Goal: Task Accomplishment & Management: Manage account settings

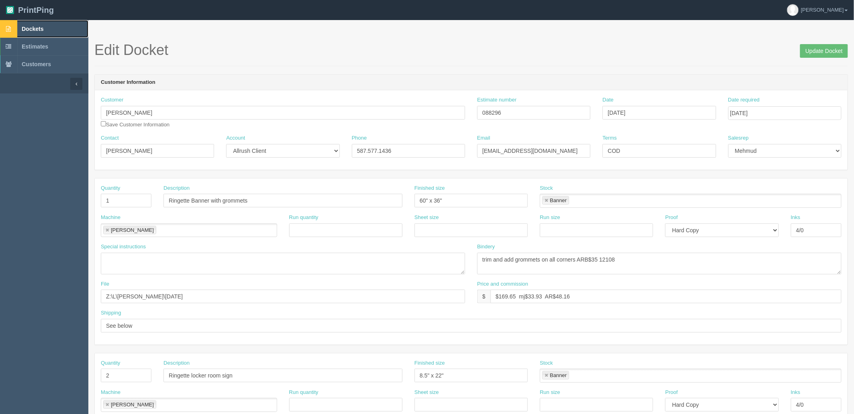
click at [42, 29] on span "Dockets" at bounding box center [33, 29] width 22 height 6
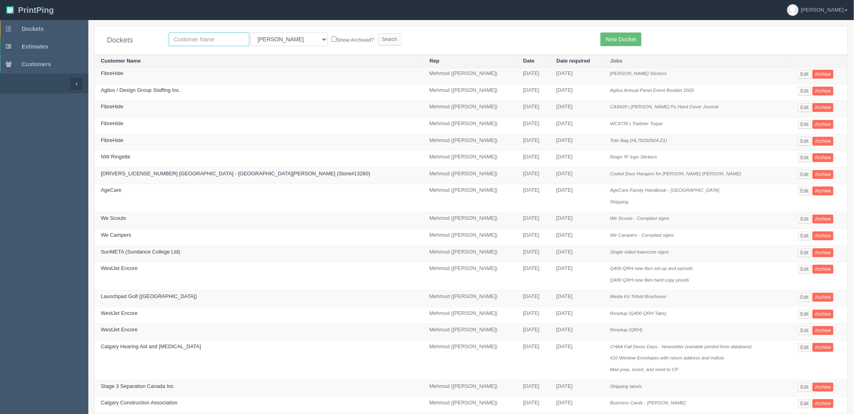
click at [186, 41] on input "text" at bounding box center [209, 40] width 81 height 14
type input "agecare"
click at [377, 33] on input "Search" at bounding box center [389, 39] width 24 height 12
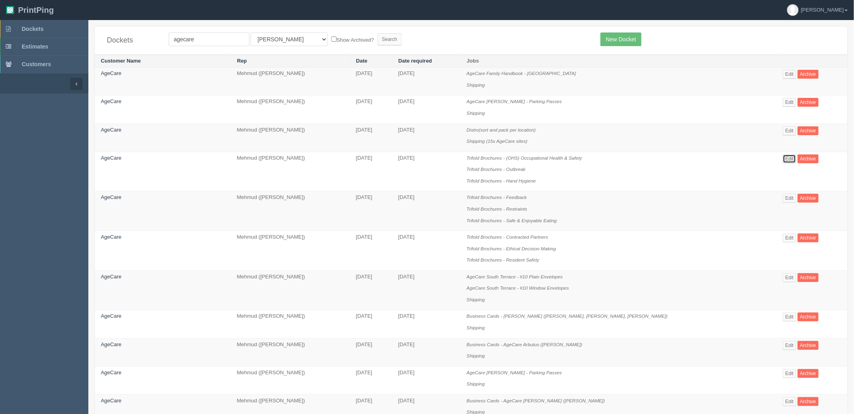
click at [783, 159] on link "Edit" at bounding box center [789, 159] width 13 height 9
click at [783, 132] on link "Edit" at bounding box center [789, 130] width 13 height 9
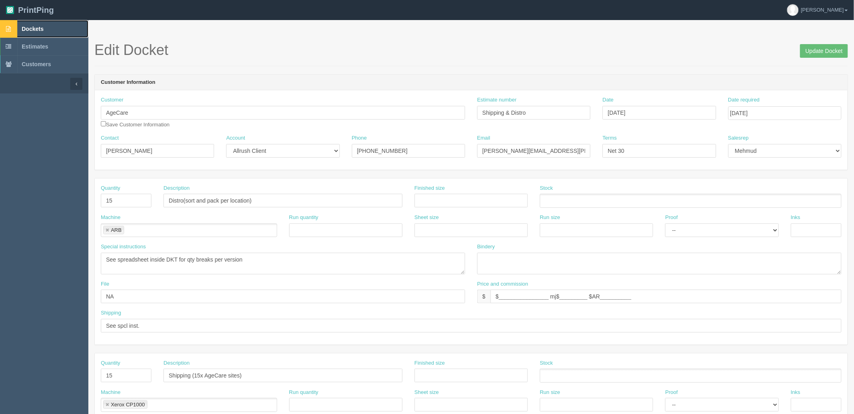
click at [47, 31] on link "Dockets" at bounding box center [44, 29] width 88 height 18
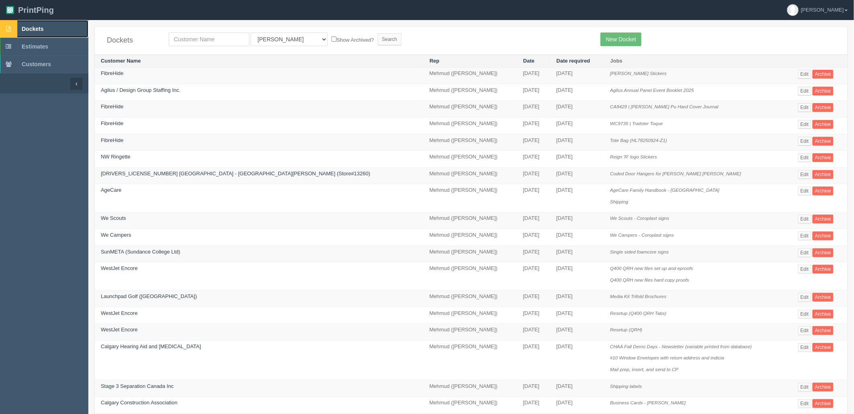
click at [49, 31] on link "Dockets" at bounding box center [44, 29] width 88 height 18
click at [35, 30] on span "Dockets" at bounding box center [33, 29] width 22 height 6
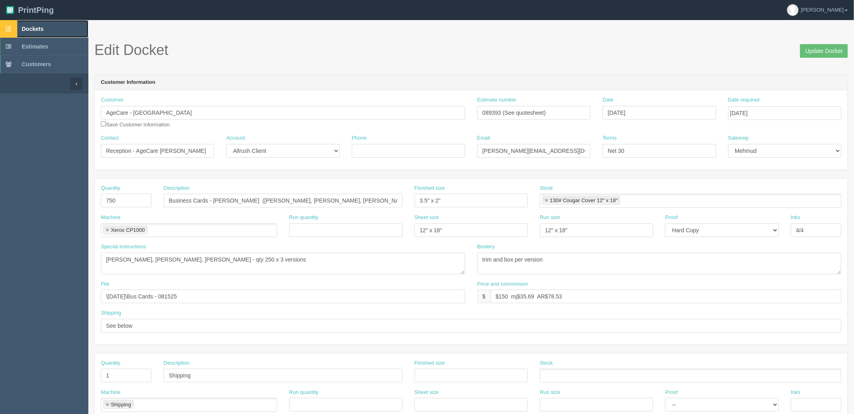
click at [51, 29] on link "Dockets" at bounding box center [44, 29] width 88 height 18
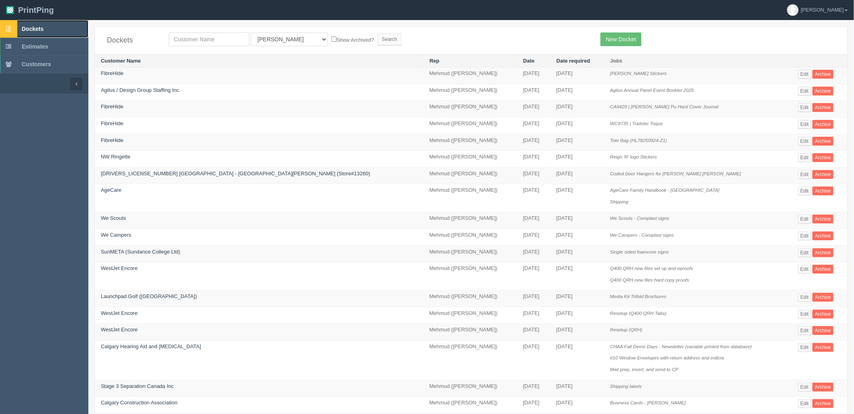
click at [32, 27] on span "Dockets" at bounding box center [33, 29] width 22 height 6
click at [114, 73] on link "FibreHide" at bounding box center [112, 73] width 22 height 6
click at [110, 109] on link "FibreHide" at bounding box center [112, 107] width 22 height 6
click at [113, 123] on link "FibreHide" at bounding box center [112, 123] width 22 height 6
click at [115, 141] on link "FibreHide" at bounding box center [112, 140] width 22 height 6
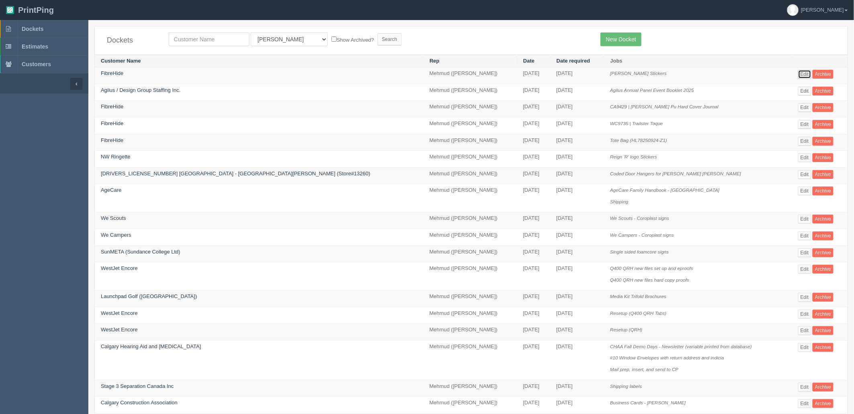
click at [798, 73] on link "Edit" at bounding box center [804, 74] width 13 height 9
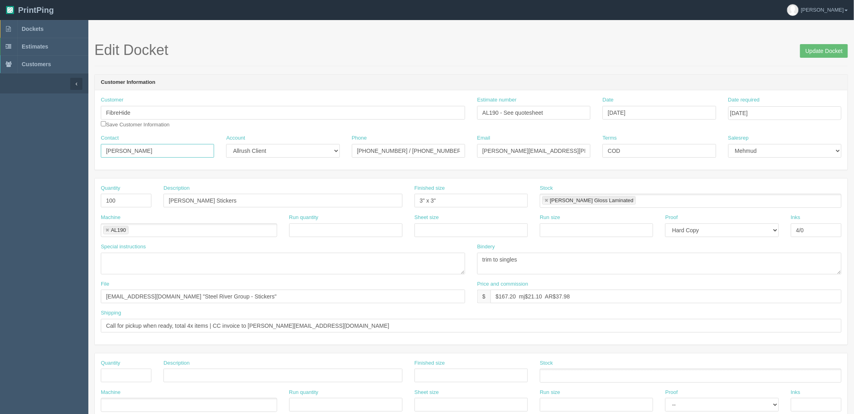
click at [149, 150] on input "Cassidy O'Hara" at bounding box center [157, 151] width 113 height 14
paste input "Kendra Fequet <kendra.fequet@steelrivergroup.com>"
type input "[PERSON_NAME] / [PERSON_NAME]"
click at [481, 149] on input "cassidy.ohara@steelrivergroup.com" at bounding box center [533, 151] width 113 height 14
paste input "kendra.fequet@steelrivergroup.com>"
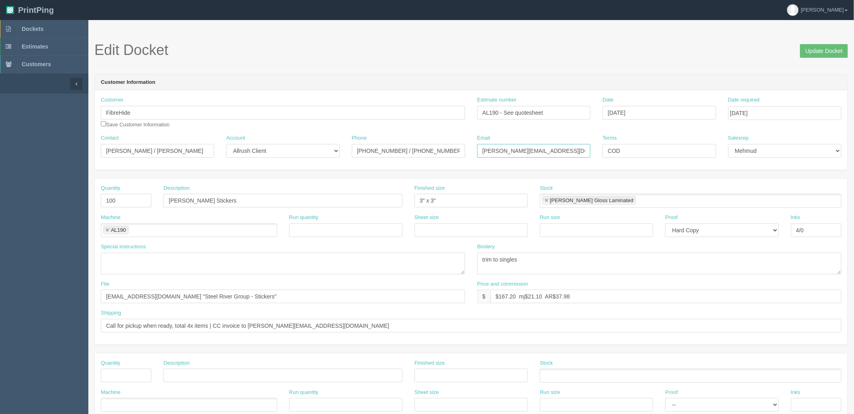
type input "kendra.fequet@steelrivergroup.com"
drag, startPoint x: 256, startPoint y: 327, endPoint x: 486, endPoint y: 324, distance: 230.1
click at [484, 326] on input "Call for pickup when ready, total 4x items | CC invoice to kendra.fequet@steelr…" at bounding box center [471, 326] width 740 height 14
paste input "/ cassidy.ohara"
click at [31, 29] on span "Dockets" at bounding box center [33, 29] width 22 height 6
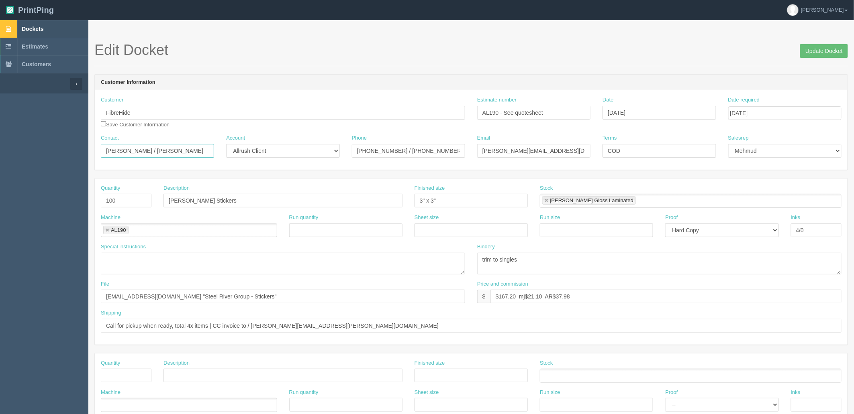
click at [167, 146] on input "Kendra Fequet / Cassidy O'Hara" at bounding box center [157, 151] width 113 height 14
click at [560, 151] on input "kendra.fequet@steelrivergroup.com" at bounding box center [533, 151] width 113 height 14
click at [257, 325] on input "Call for pickup when ready, total 4x items | CC invoice to / cassidy.ohara@stee…" at bounding box center [471, 326] width 740 height 14
click at [257, 327] on input "Call for pickup when ready, total 4x items | CC invoice to / cassidy.ohara@stee…" at bounding box center [471, 326] width 740 height 14
type input "Call for pickup when ready, total 4x items | CC invoice to [PERSON_NAME][EMAIL_…"
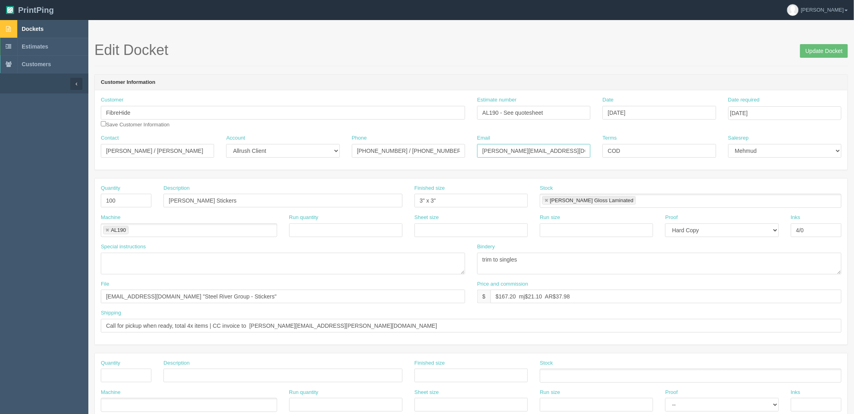
click at [560, 151] on input "[PERSON_NAME][EMAIL_ADDRESS][DOMAIN_NAME]" at bounding box center [533, 151] width 113 height 14
click at [191, 151] on input "[PERSON_NAME] / [PERSON_NAME]" at bounding box center [157, 151] width 113 height 14
click at [204, 149] on input "[PERSON_NAME] / [PERSON_NAME]" at bounding box center [157, 151] width 113 height 14
click at [516, 148] on input "[PERSON_NAME][EMAIL_ADDRESS][DOMAIN_NAME]" at bounding box center [533, 151] width 113 height 14
click at [334, 324] on input "Call for pickup when ready, total 4x items | CC invoice to [PERSON_NAME][EMAIL_…" at bounding box center [471, 326] width 740 height 14
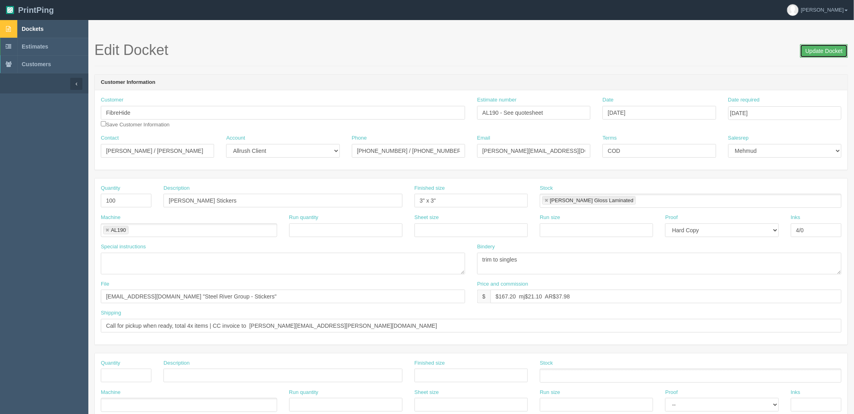
click at [833, 46] on input "Update Docket" at bounding box center [824, 51] width 48 height 14
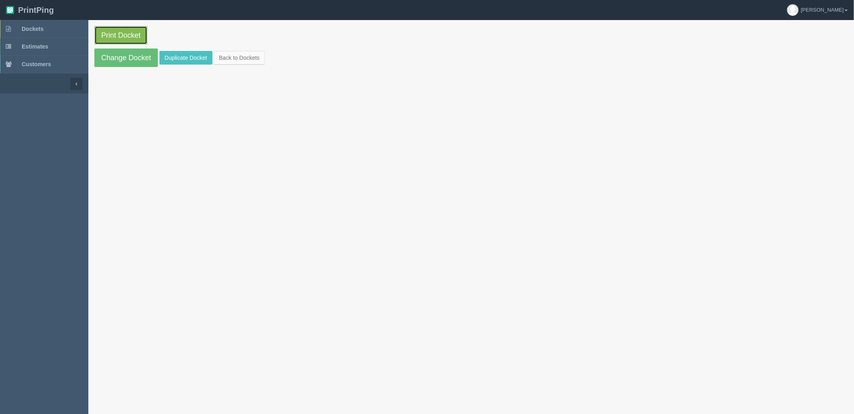
click at [126, 34] on link "Print Docket" at bounding box center [120, 35] width 53 height 18
click at [137, 31] on link "Print Docket" at bounding box center [120, 35] width 53 height 18
click at [119, 34] on link "Print Docket" at bounding box center [120, 35] width 53 height 18
click at [129, 33] on link "Print Docket" at bounding box center [120, 35] width 53 height 18
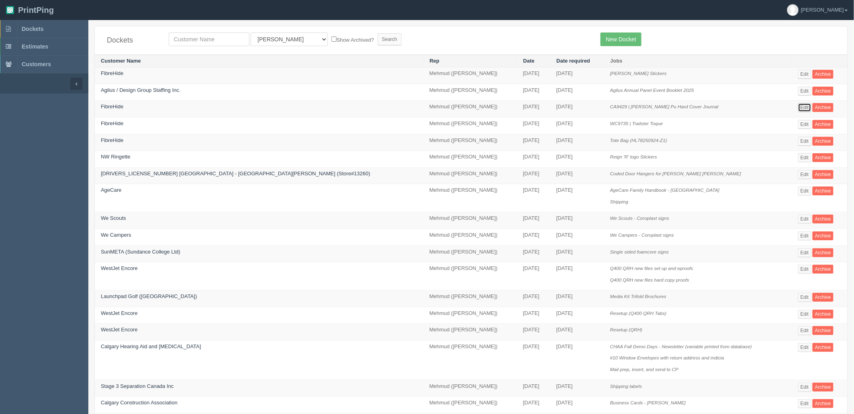
click at [798, 109] on link "Edit" at bounding box center [804, 107] width 13 height 9
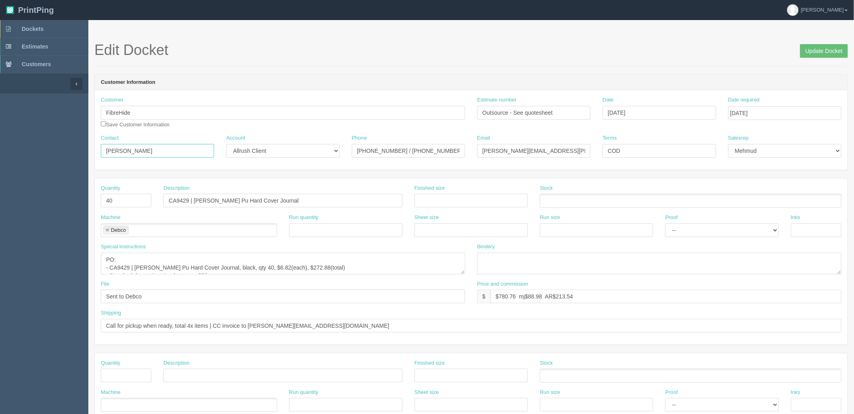
click at [186, 145] on input "Cassidy O'Hara" at bounding box center [157, 151] width 113 height 14
paste input "Kendra Fequet /"
type input "Kendra Fequet / Cassidy O'Hara"
click at [526, 151] on input "cassidy.ohara@steelrivergroup.com" at bounding box center [533, 151] width 113 height 14
paste input "kendra.fequet"
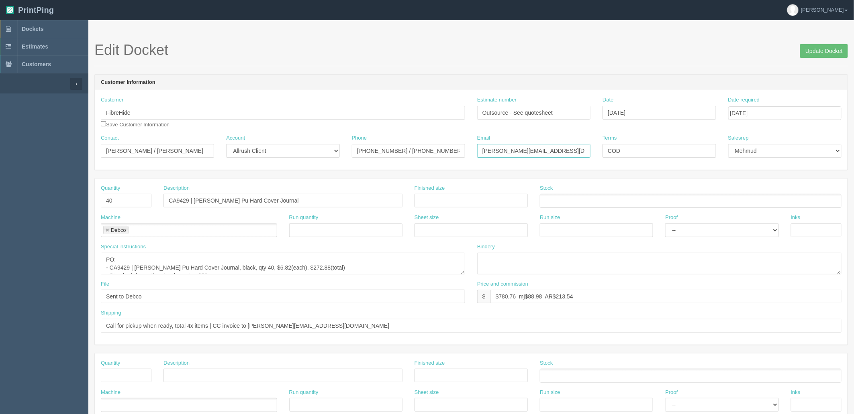
type input "kendra.fequet@steelrivergroup.com"
click at [431, 327] on input "Call for pickup when ready, total 4x items | CC invoice to kendra.fequet@steelr…" at bounding box center [471, 326] width 740 height 14
paste input "cassidy.ohara"
type input "Call for pickup when ready, total 4x items | CC invoice to cassidy.ohara@steelr…"
click at [809, 49] on input "Update Docket" at bounding box center [824, 51] width 48 height 14
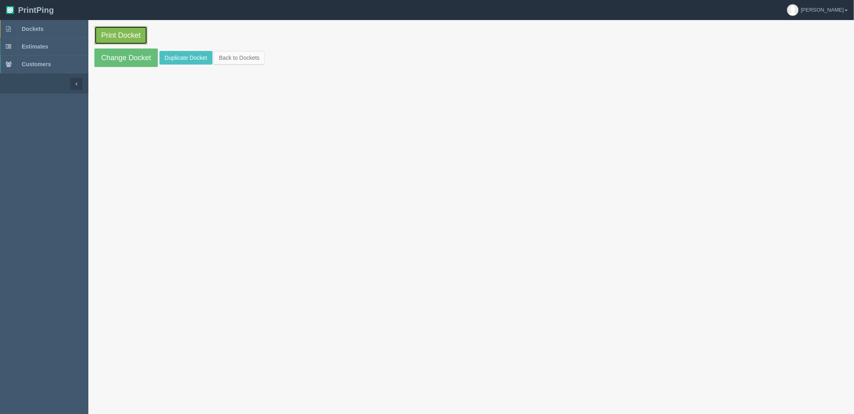
click at [140, 33] on link "Print Docket" at bounding box center [120, 35] width 53 height 18
click at [50, 25] on link "Dockets" at bounding box center [44, 29] width 88 height 18
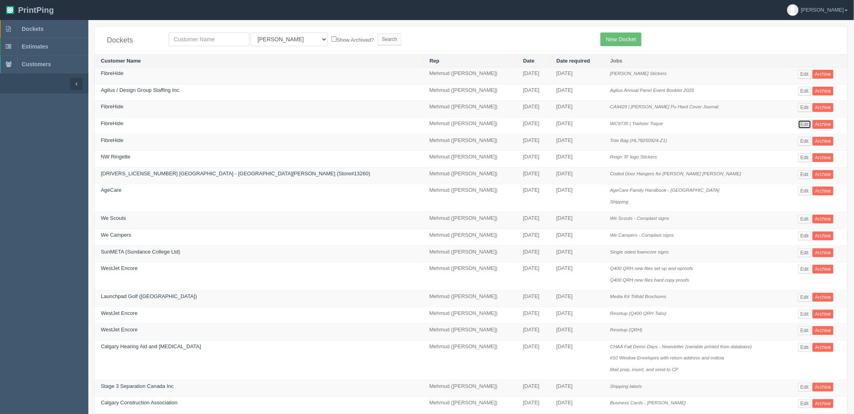
click at [798, 126] on link "Edit" at bounding box center [804, 124] width 13 height 9
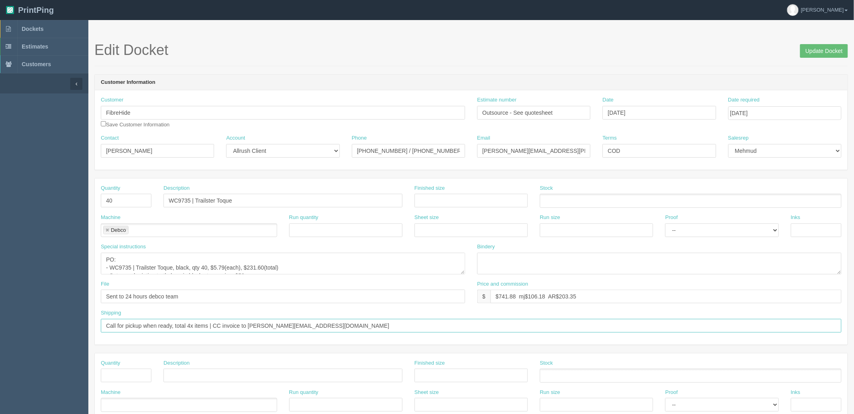
click at [363, 326] on input "Call for pickup when ready, total 4x items | CC invoice to [PERSON_NAME][EMAIL_…" at bounding box center [471, 326] width 740 height 14
paste input "[PERSON_NAME].[PERSON_NAME]"
type input "Call for pickup when ready, total 4x items | CC invoice to [PERSON_NAME][EMAIL_…"
click at [502, 149] on input "[PERSON_NAME][EMAIL_ADDRESS][PERSON_NAME][DOMAIN_NAME]" at bounding box center [533, 151] width 113 height 14
paste input "[PERSON_NAME].fequet"
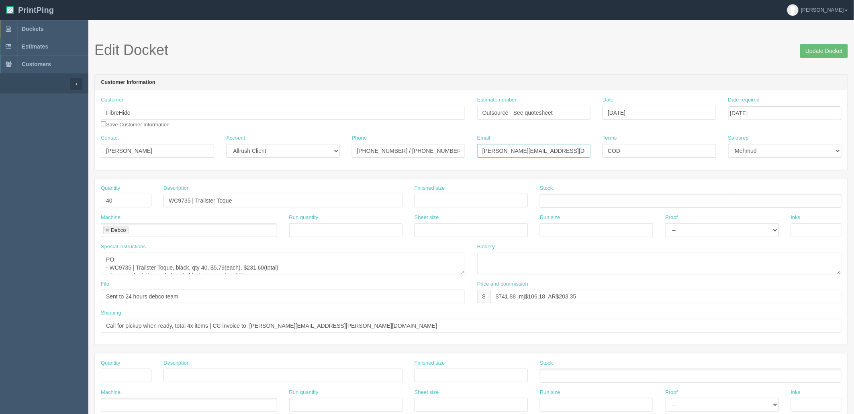
type input "[PERSON_NAME][EMAIL_ADDRESS][DOMAIN_NAME]"
click at [149, 151] on input "[PERSON_NAME]" at bounding box center [157, 151] width 113 height 14
paste input "[PERSON_NAME] /"
type input "[PERSON_NAME] / [PERSON_NAME]"
click at [821, 52] on input "Update Docket" at bounding box center [824, 51] width 48 height 14
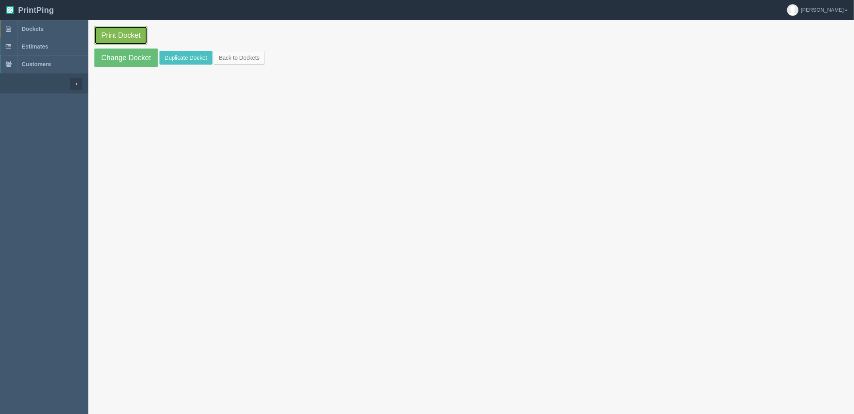
click at [114, 34] on link "Print Docket" at bounding box center [120, 35] width 53 height 18
click at [33, 27] on span "Dockets" at bounding box center [33, 29] width 22 height 6
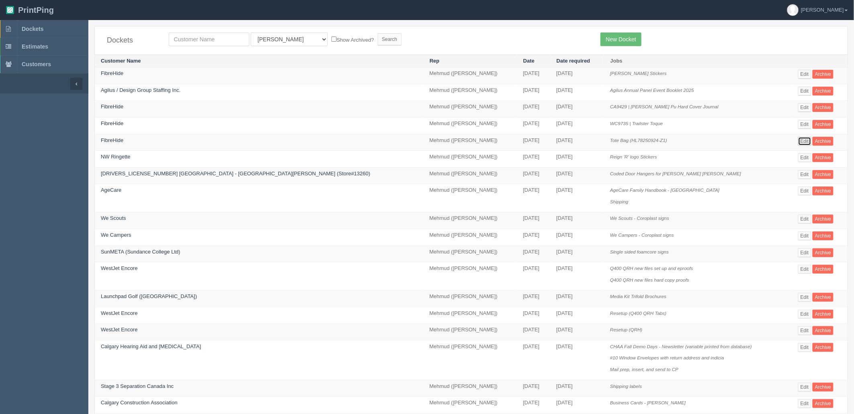
click at [798, 143] on link "Edit" at bounding box center [804, 141] width 13 height 9
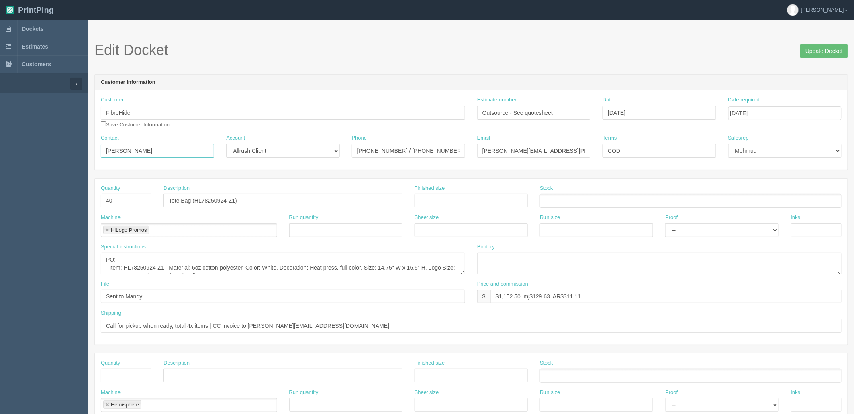
click at [159, 151] on input "[PERSON_NAME]" at bounding box center [157, 151] width 113 height 14
paste input "[PERSON_NAME] /"
type input "[PERSON_NAME] / [PERSON_NAME]"
click at [548, 149] on input "[PERSON_NAME][EMAIL_ADDRESS][PERSON_NAME][DOMAIN_NAME]" at bounding box center [533, 151] width 113 height 14
paste input "[PERSON_NAME].fequet"
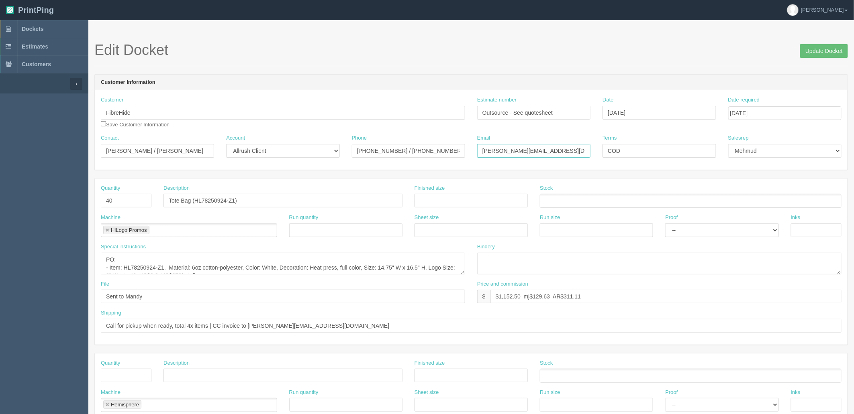
type input "[PERSON_NAME][EMAIL_ADDRESS][DOMAIN_NAME]"
click at [279, 331] on input "Call for pickup when ready, total 4x items | CC invoice to [PERSON_NAME][EMAIL_…" at bounding box center [471, 326] width 740 height 14
paste input "[PERSON_NAME].[PERSON_NAME]"
type input "Call for pickup when ready, total 4x items | CC invoice to cassidy.ohara@steelr…"
click at [814, 51] on input "Update Docket" at bounding box center [824, 51] width 48 height 14
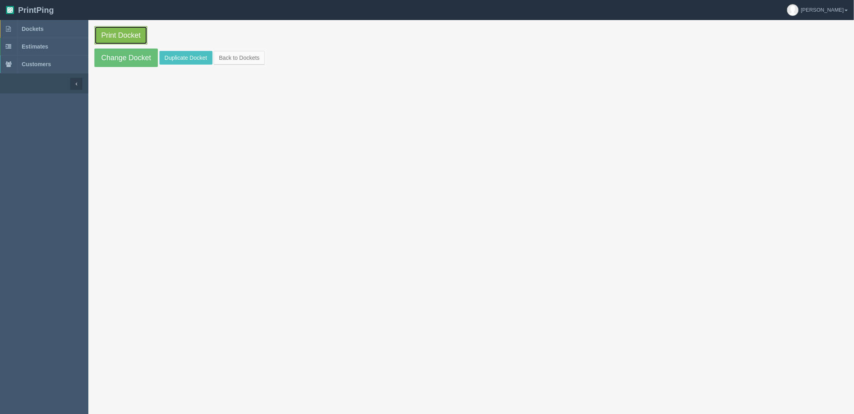
click at [135, 36] on link "Print Docket" at bounding box center [120, 35] width 53 height 18
click at [44, 22] on link "Dockets" at bounding box center [44, 29] width 88 height 18
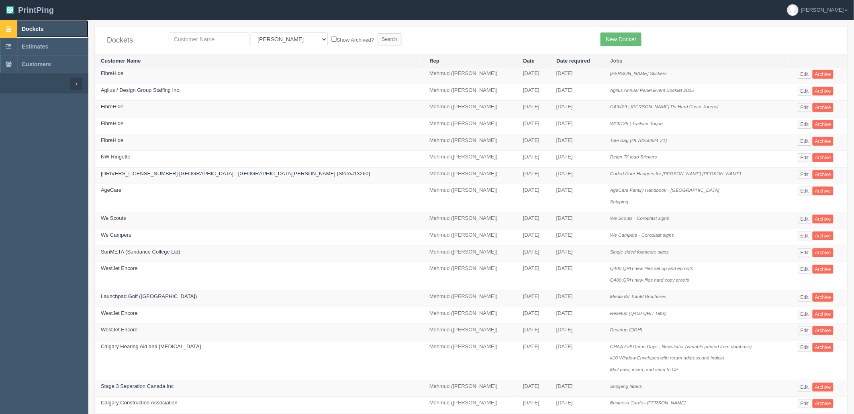
click at [66, 23] on link "Dockets" at bounding box center [44, 29] width 88 height 18
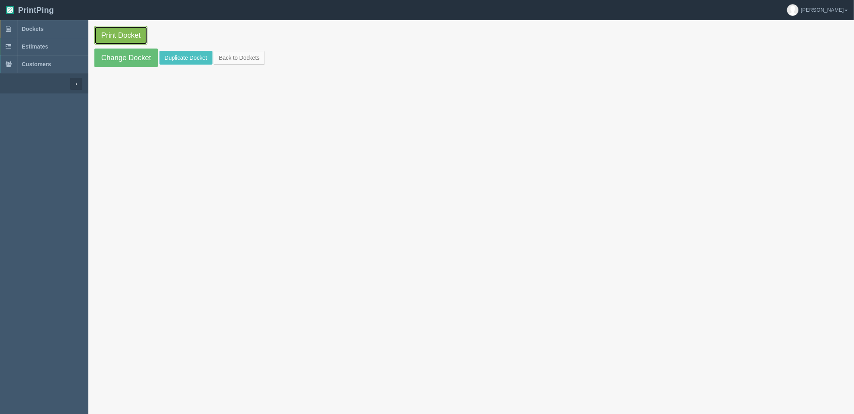
click at [134, 35] on link "Print Docket" at bounding box center [120, 35] width 53 height 18
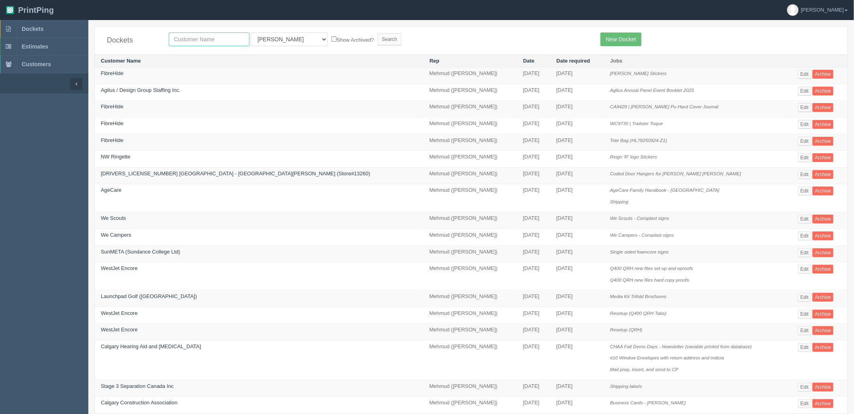
click at [205, 39] on input "text" at bounding box center [209, 40] width 81 height 14
type input "kinetic"
click at [377, 33] on input "Search" at bounding box center [389, 39] width 24 height 12
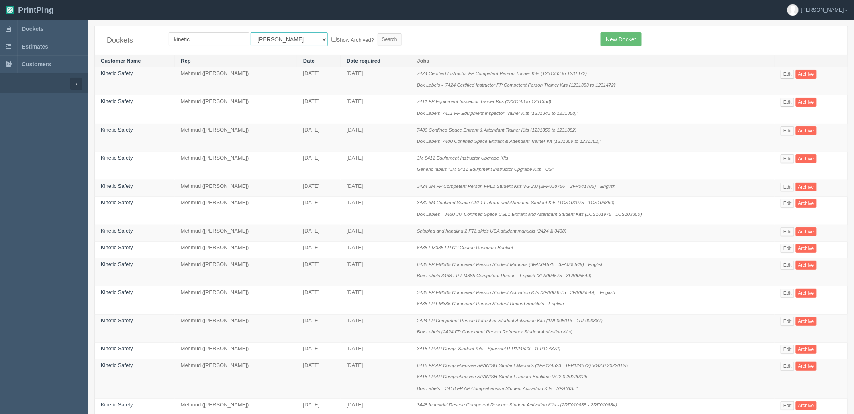
drag, startPoint x: 280, startPoint y: 38, endPoint x: 274, endPoint y: 44, distance: 8.8
click at [280, 38] on select "All Users Ali Ali Test 1 Aly Amy Ankit Arif Brandon Dan France Greg Jim Mark Ma…" at bounding box center [289, 40] width 77 height 14
select select "8"
click at [251, 33] on select "All Users Ali Ali Test 1 Aly Amy Ankit Arif Brandon Dan France Greg Jim Mark Ma…" at bounding box center [289, 40] width 77 height 14
click at [377, 37] on input "Search" at bounding box center [389, 39] width 24 height 12
